Goal: Task Accomplishment & Management: Use online tool/utility

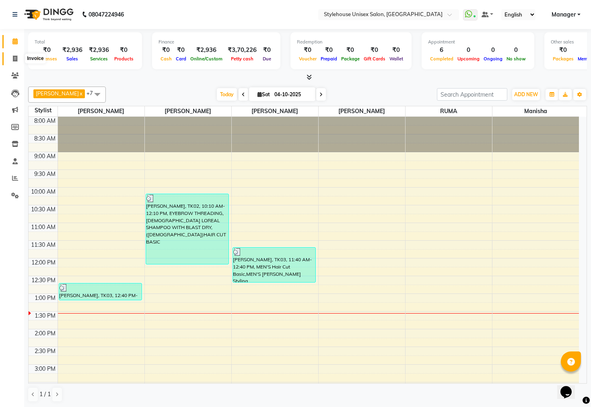
click at [11, 58] on span at bounding box center [15, 58] width 14 height 9
select select "service"
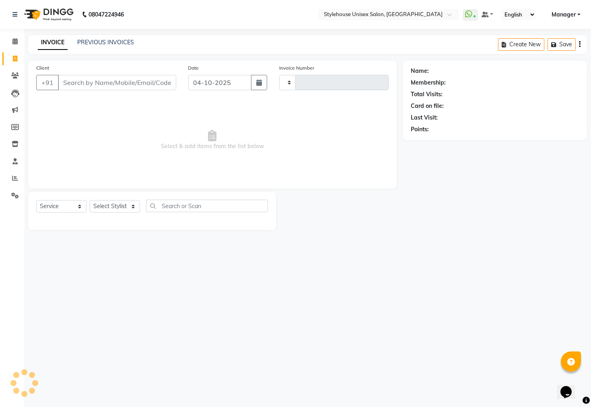
type input "2760"
select select "4222"
click at [125, 207] on select "Select Stylist" at bounding box center [115, 206] width 50 height 12
click at [104, 202] on select "Select Stylist" at bounding box center [115, 206] width 50 height 12
click at [103, 202] on select "Select Stylist Bharati [PERSON_NAME] [PERSON_NAME] [PERSON_NAME] LIPI [PERSON_N…" at bounding box center [115, 206] width 50 height 12
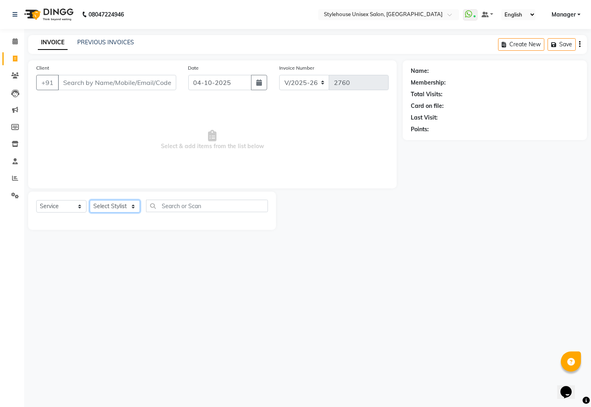
select select "21976"
click at [90, 200] on select "Select Stylist Bharati [PERSON_NAME] [PERSON_NAME] [PERSON_NAME] LIPI [PERSON_N…" at bounding box center [115, 206] width 50 height 12
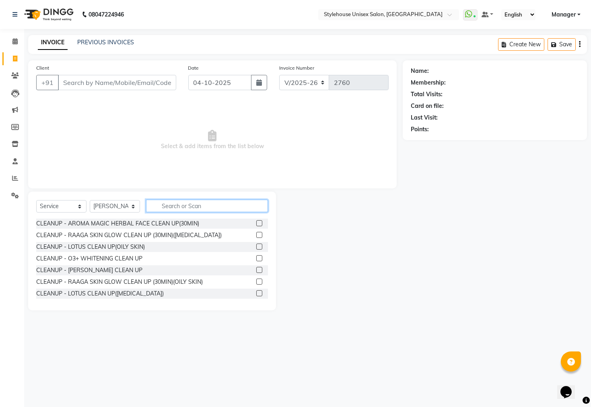
click at [173, 206] on input "text" at bounding box center [207, 206] width 122 height 12
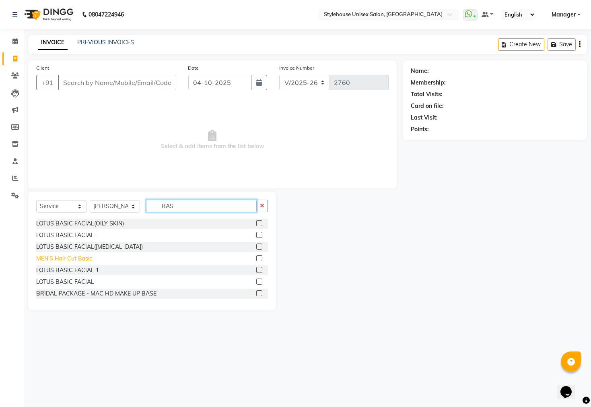
type input "BAS"
click at [70, 261] on div "MEN'S Hair Cut Basic" at bounding box center [64, 258] width 56 height 8
checkbox input "false"
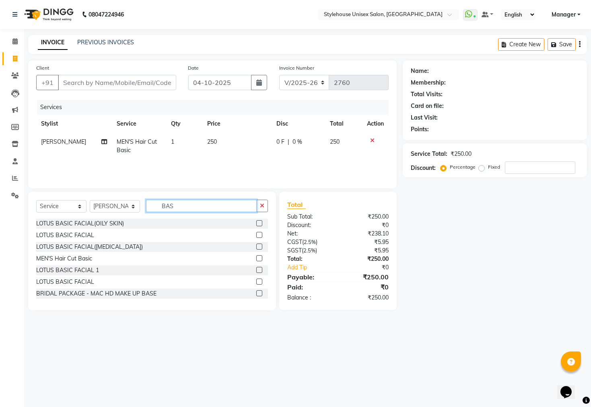
click at [183, 200] on input "BAS" at bounding box center [201, 206] width 111 height 12
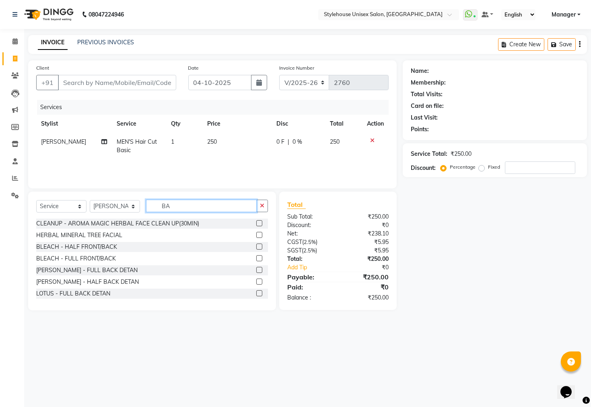
type input "B"
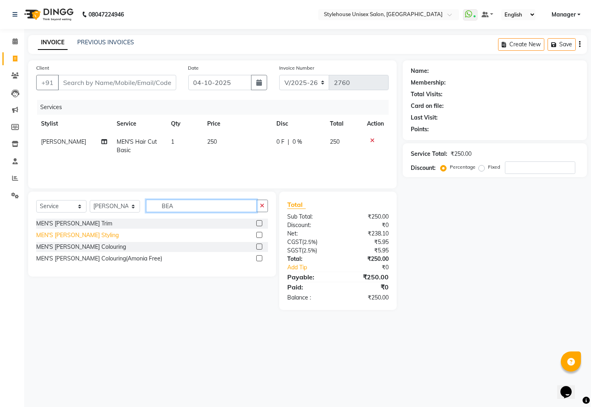
type input "BEA"
click at [70, 234] on div "MEN'S [PERSON_NAME] Styling" at bounding box center [77, 235] width 83 height 8
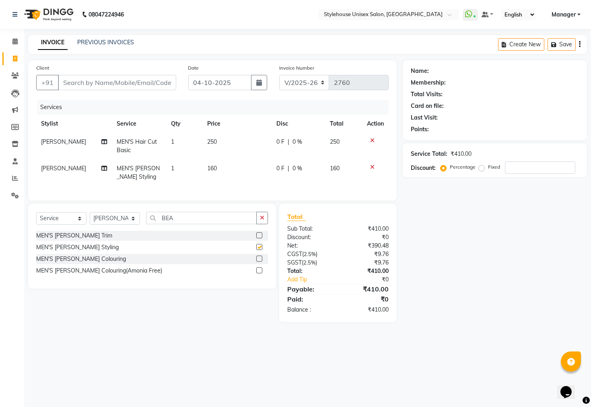
checkbox input "false"
click at [178, 224] on input "BEA" at bounding box center [201, 218] width 111 height 12
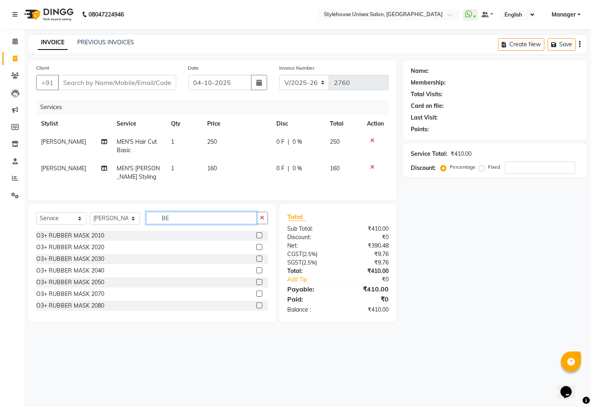
type input "B"
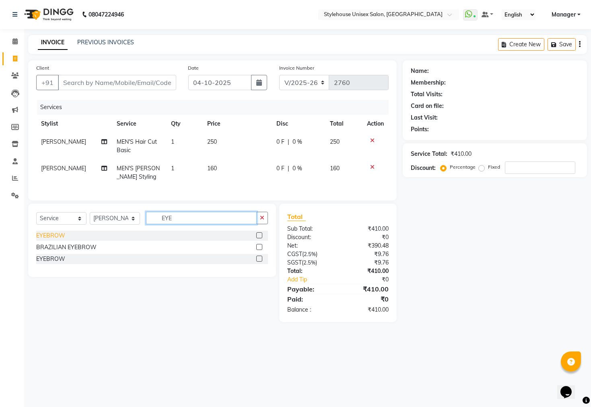
type input "EYE"
click at [62, 240] on div "EYEBROW" at bounding box center [50, 235] width 29 height 8
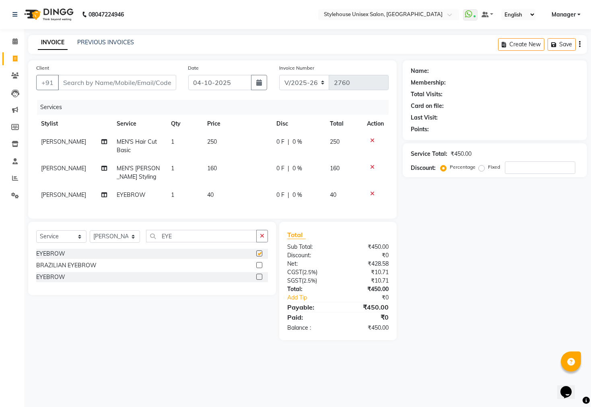
checkbox input "false"
click at [94, 83] on input "Client" at bounding box center [117, 82] width 118 height 15
type input "8"
type input "0"
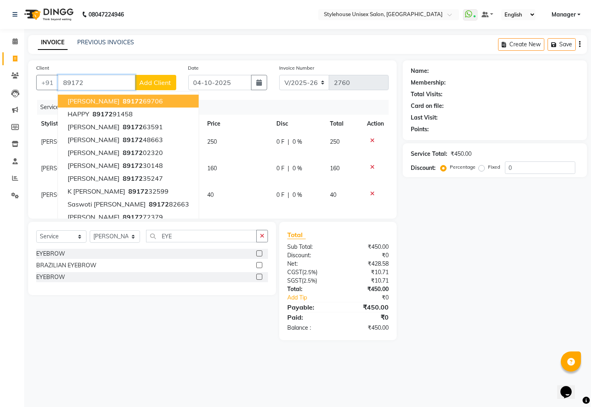
drag, startPoint x: 123, startPoint y: 108, endPoint x: 126, endPoint y: 101, distance: 7.2
click at [126, 101] on ngb-typeahead-window "[PERSON_NAME] 89172 69706 HAPPY 89172 91458 [PERSON_NAME] 89172 63591 [PERSON_N…" at bounding box center [129, 159] width 142 height 136
click at [150, 103] on ngb-highlight "89172 69706" at bounding box center [142, 101] width 42 height 8
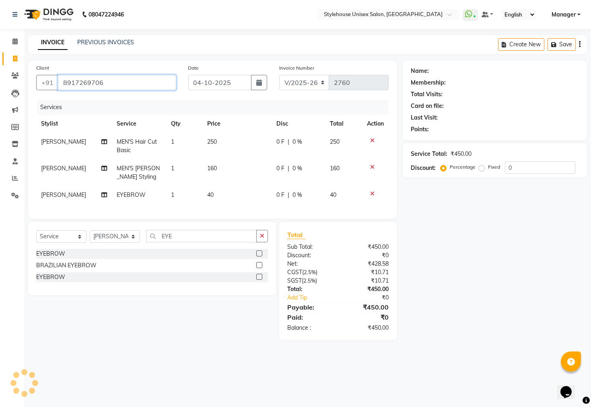
type input "8917269706"
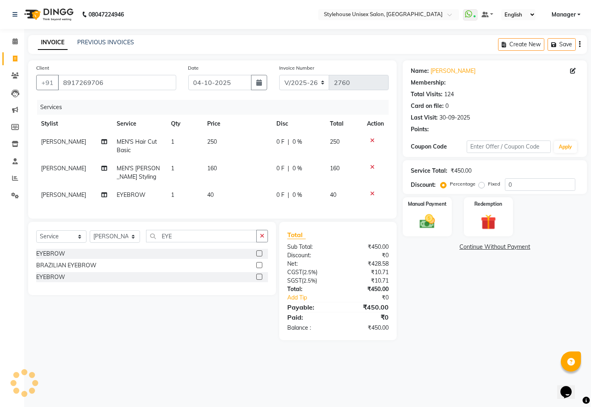
select select "1: Object"
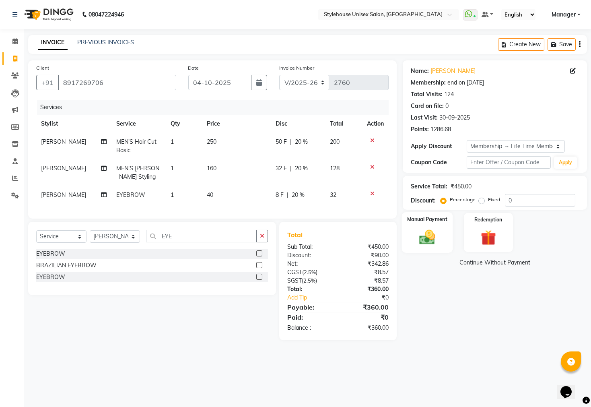
click at [433, 245] on img at bounding box center [428, 237] width 26 height 18
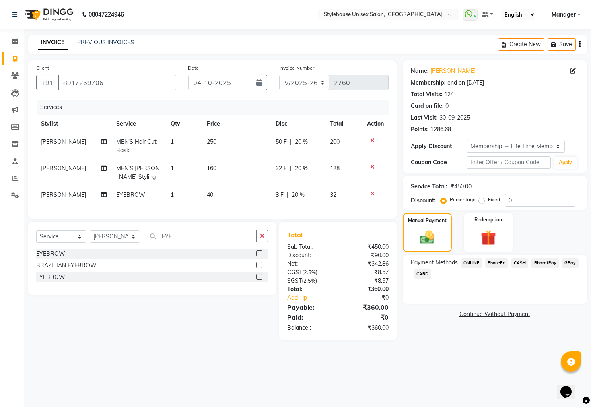
click at [498, 268] on span "PhonePe" at bounding box center [496, 262] width 23 height 9
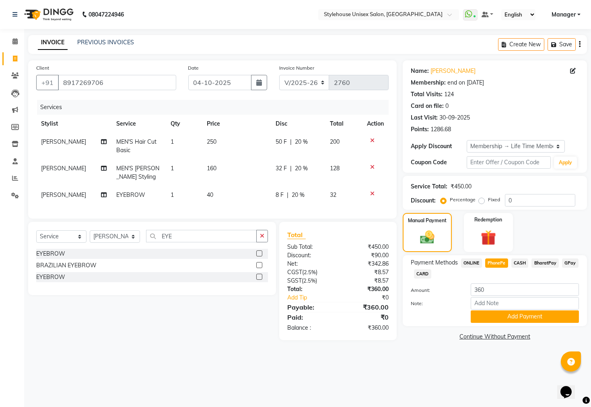
click at [500, 339] on div "Name: [PERSON_NAME] Membership: end on [DATE] Total Visits: 124 Card on file: 0…" at bounding box center [498, 201] width 190 height 282
click at [499, 323] on button "Add Payment" at bounding box center [525, 316] width 108 height 12
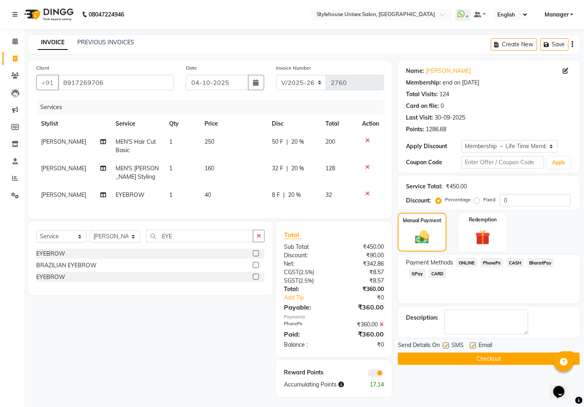
click at [479, 365] on button "Checkout" at bounding box center [489, 359] width 182 height 12
